Goal: Find specific page/section: Find specific page/section

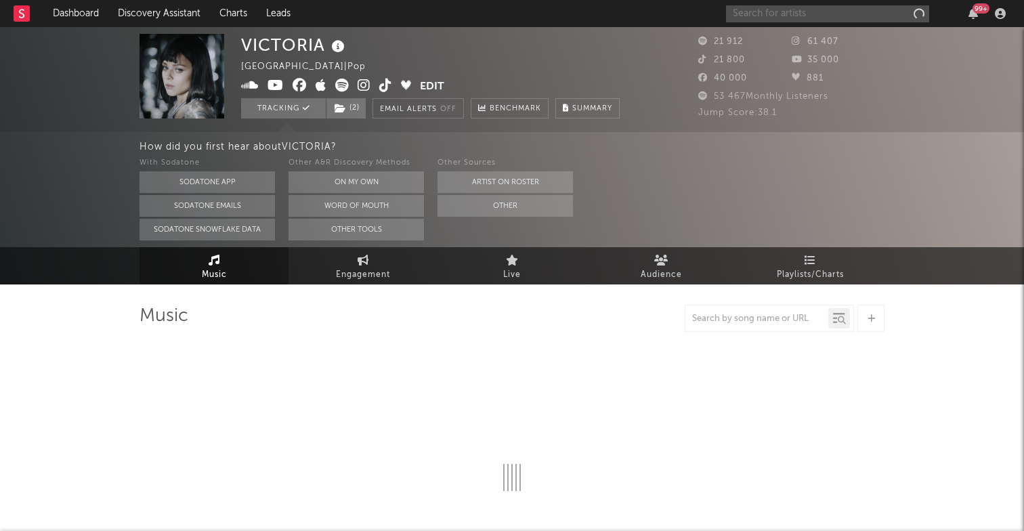
click at [787, 11] on input "text" at bounding box center [827, 13] width 203 height 17
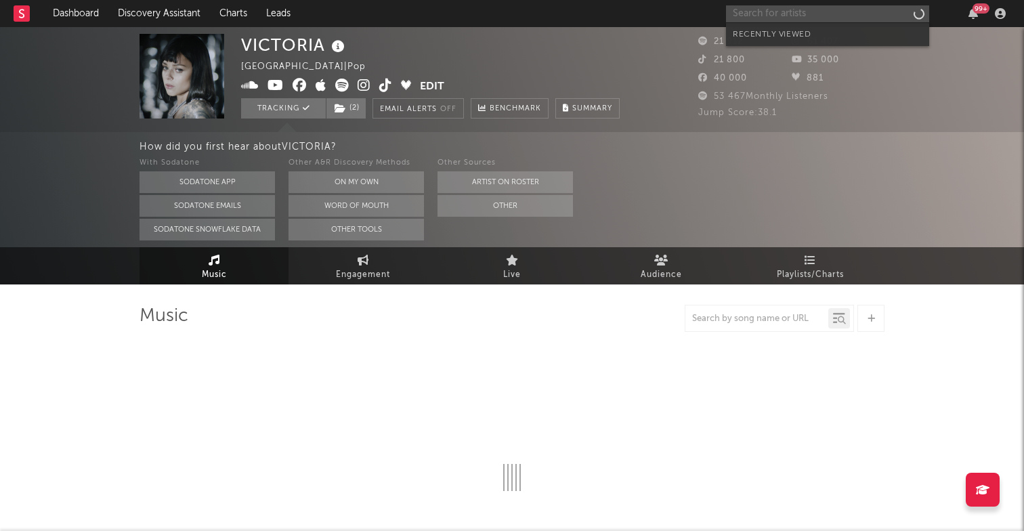
select select "6m"
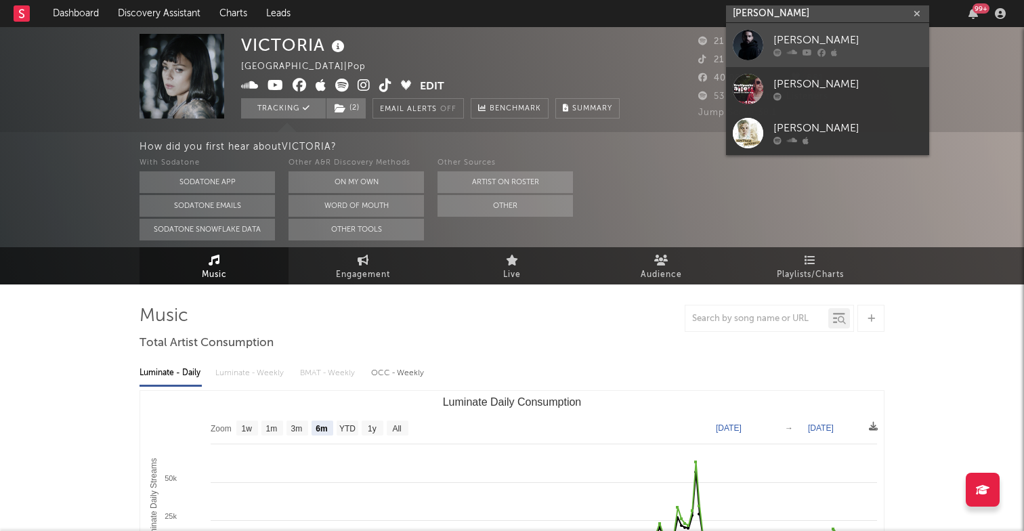
type input "[PERSON_NAME]"
click at [806, 43] on div "[PERSON_NAME]" at bounding box center [848, 41] width 149 height 16
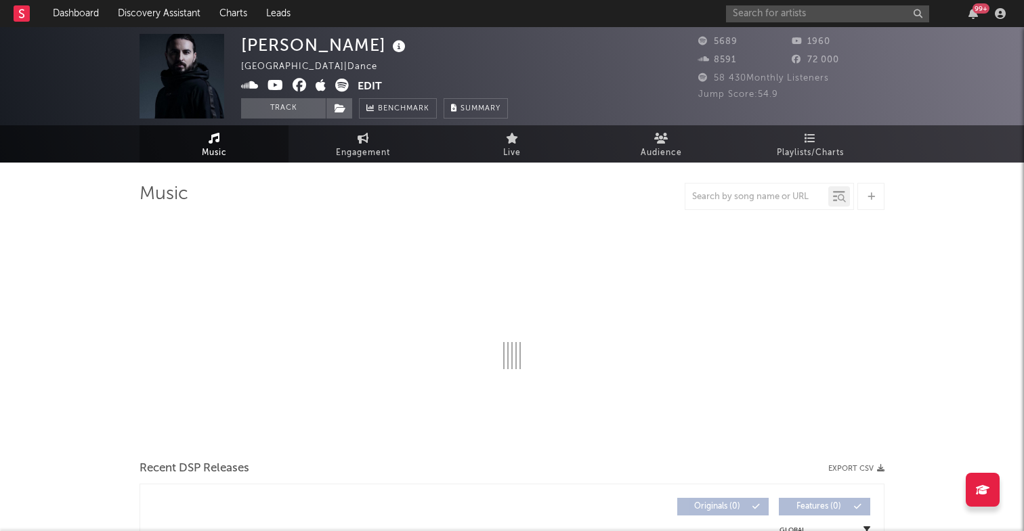
select select "6m"
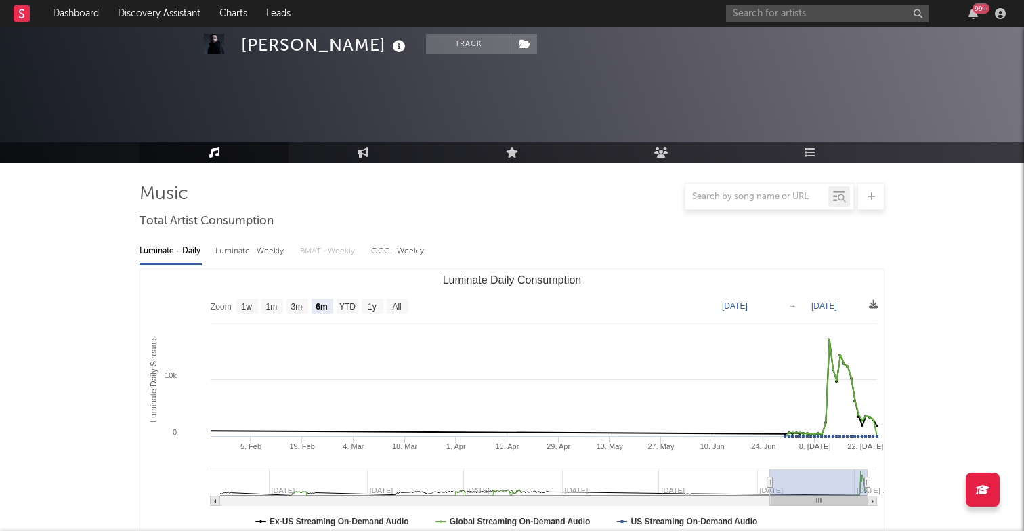
scroll to position [513, 0]
